Goal: Complete application form

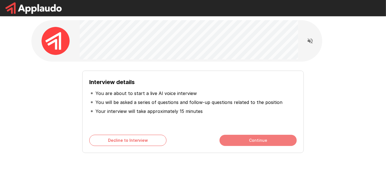
click at [253, 141] on button "Continue" at bounding box center [258, 140] width 77 height 11
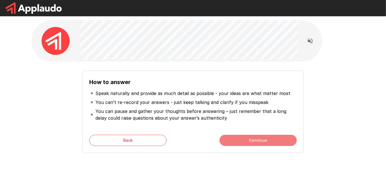
click at [242, 144] on button "Continue" at bounding box center [258, 140] width 77 height 11
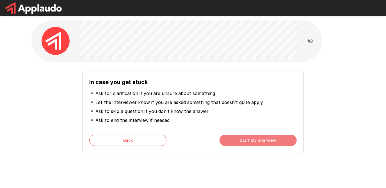
click at [256, 140] on button "Start My Interview" at bounding box center [258, 140] width 77 height 11
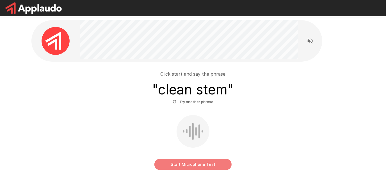
click at [174, 162] on button "Start Microphone Test" at bounding box center [192, 164] width 77 height 11
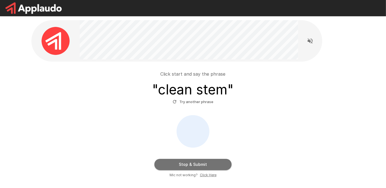
click at [179, 163] on button "Stop & Submit" at bounding box center [192, 164] width 77 height 11
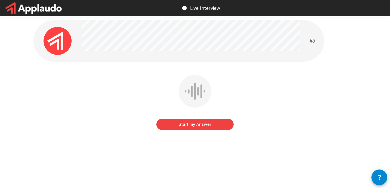
click at [202, 125] on button "Start my Answer" at bounding box center [194, 124] width 77 height 11
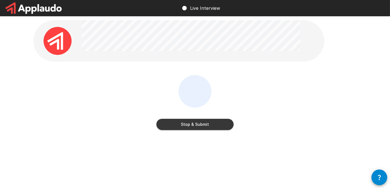
click at [219, 121] on button "Stop & Submit" at bounding box center [194, 124] width 77 height 11
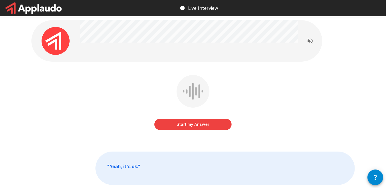
click at [192, 123] on button "Start my Answer" at bounding box center [192, 124] width 77 height 11
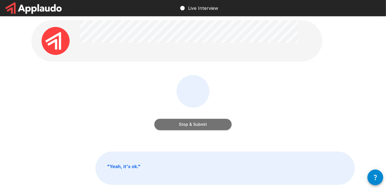
click at [216, 126] on button "Stop & Submit" at bounding box center [192, 124] width 77 height 11
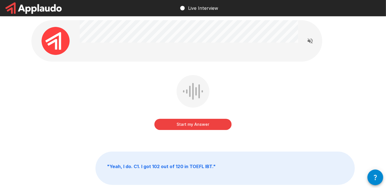
click at [201, 123] on button "Start my Answer" at bounding box center [192, 124] width 77 height 11
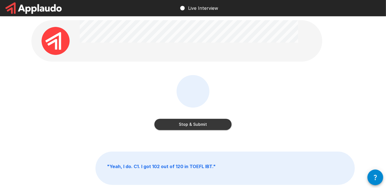
click at [208, 124] on button "Stop & Submit" at bounding box center [192, 124] width 77 height 11
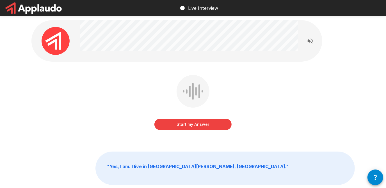
click at [204, 126] on button "Start my Answer" at bounding box center [192, 124] width 77 height 11
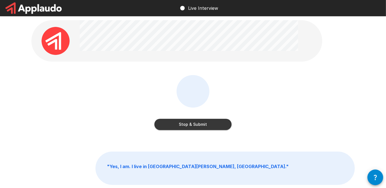
click at [201, 124] on button "Stop & Submit" at bounding box center [192, 124] width 77 height 11
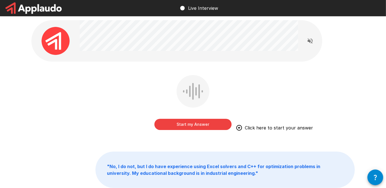
click at [212, 127] on button "Start my Answer" at bounding box center [192, 124] width 77 height 11
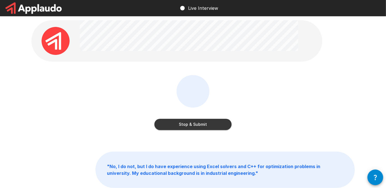
click at [205, 125] on button "Stop & Submit" at bounding box center [192, 124] width 77 height 11
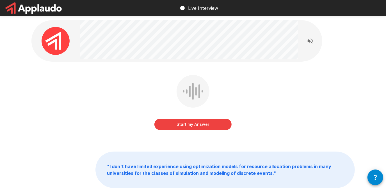
click at [158, 160] on p "" I don't have limited experience using optimization models for resource alloca…" at bounding box center [225, 170] width 259 height 36
click at [212, 125] on button "Start my Answer" at bounding box center [192, 124] width 77 height 11
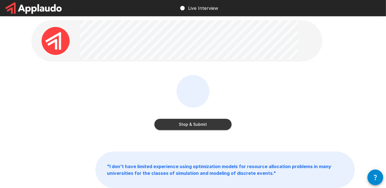
click at [184, 127] on button "Stop & Submit" at bounding box center [192, 124] width 77 height 11
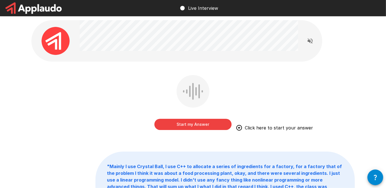
click at [219, 125] on button "Start my Answer" at bounding box center [192, 124] width 77 height 11
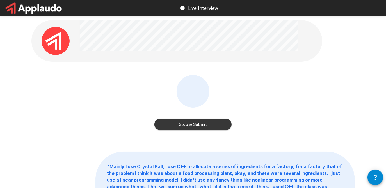
click at [198, 125] on button "Stop & Submit" at bounding box center [192, 124] width 77 height 11
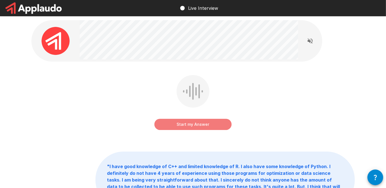
click at [211, 124] on button "Start my Answer" at bounding box center [192, 124] width 77 height 11
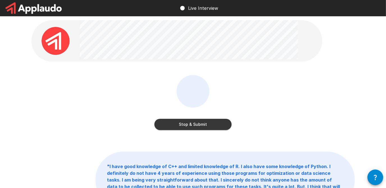
click at [211, 124] on button "Stop & Submit" at bounding box center [192, 124] width 77 height 11
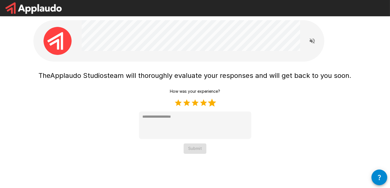
click at [211, 103] on label "5 Stars" at bounding box center [212, 103] width 8 height 8
type textarea "*"
click at [197, 149] on button "Submit" at bounding box center [195, 149] width 23 height 10
